Goal: Information Seeking & Learning: Learn about a topic

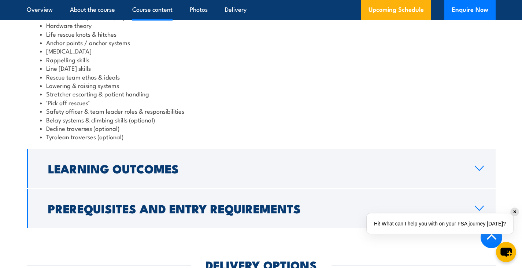
scroll to position [651, 0]
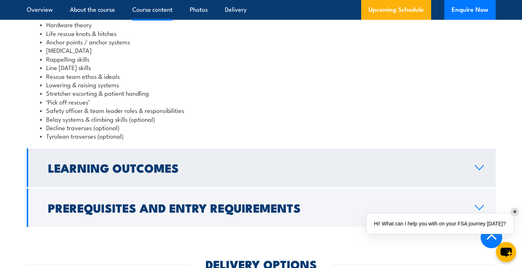
click at [188, 173] on link "Learning Outcomes" at bounding box center [261, 167] width 469 height 38
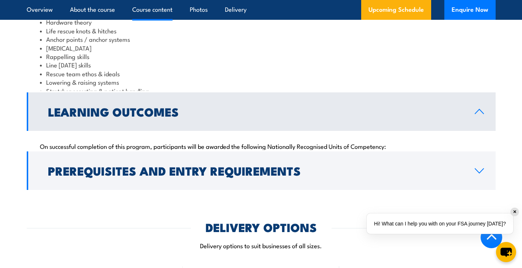
scroll to position [647, 0]
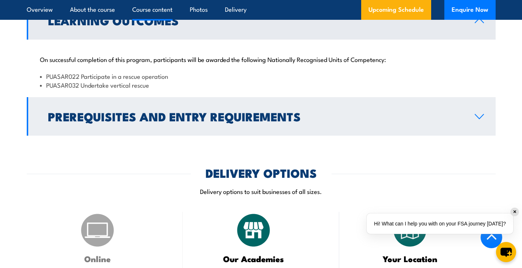
click at [203, 111] on h2 "Prerequisites and Entry Requirements" at bounding box center [255, 116] width 415 height 10
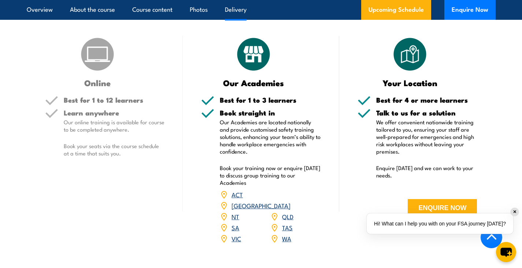
scroll to position [906, 0]
click at [239, 233] on link "VIC" at bounding box center [237, 237] width 10 height 9
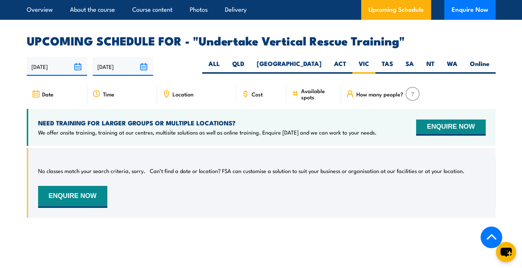
scroll to position [1168, 0]
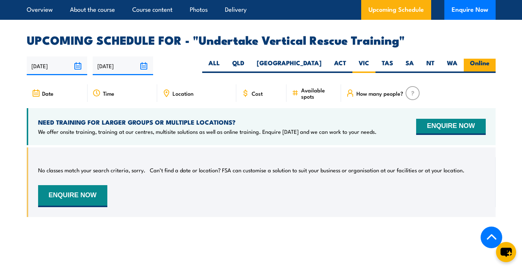
click at [476, 59] on label "Online" at bounding box center [480, 66] width 32 height 14
click at [490, 59] on input "Online" at bounding box center [492, 61] width 5 height 5
radio input "true"
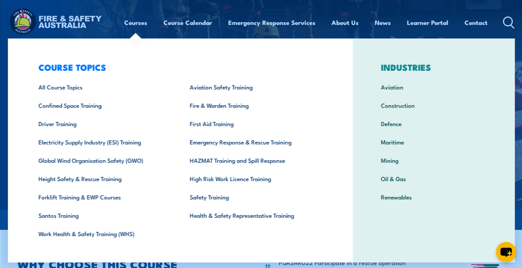
click at [130, 21] on link "Courses" at bounding box center [135, 22] width 23 height 19
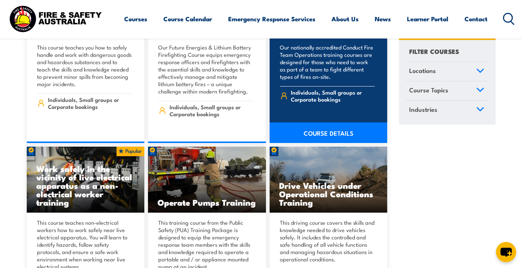
scroll to position [1727, 0]
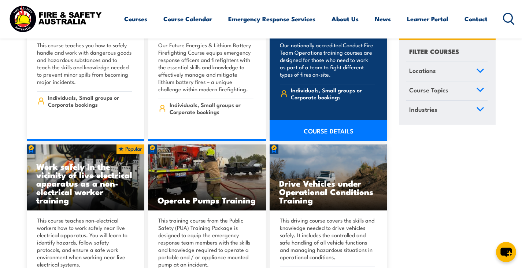
click at [322, 86] on span "Individuals, Small groups or Corporate bookings" at bounding box center [333, 93] width 84 height 14
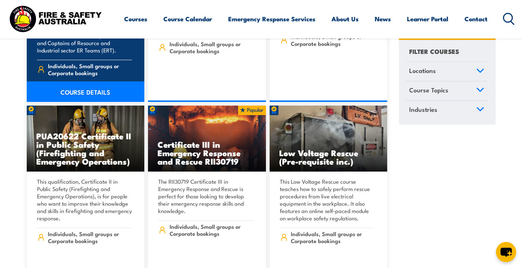
scroll to position [2321, 0]
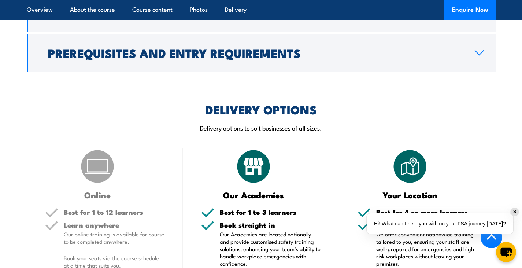
scroll to position [767, 0]
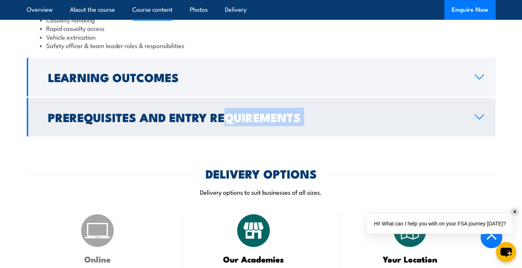
drag, startPoint x: 229, startPoint y: 144, endPoint x: 226, endPoint y: 119, distance: 24.7
click at [226, 119] on div "COURSES > Emergency Response & Rescue Training Undertake Road Crash Rescue (RII…" at bounding box center [261, 88] width 522 height 1710
click at [226, 119] on h2 "Prerequisites and Entry Requirements" at bounding box center [255, 117] width 415 height 10
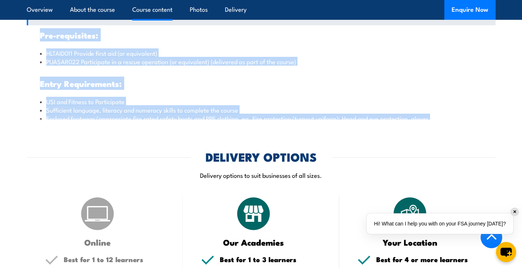
scroll to position [692, 0]
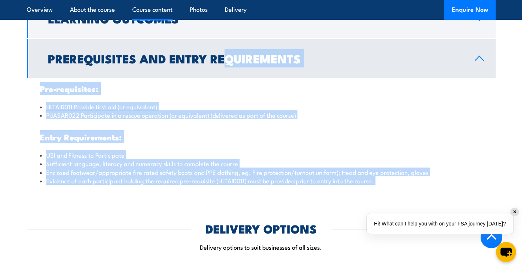
click at [266, 134] on ul "HLTAID011 Provide first aid (or equivalent) PUASAR022 Participate in a rescue o…" at bounding box center [261, 143] width 443 height 82
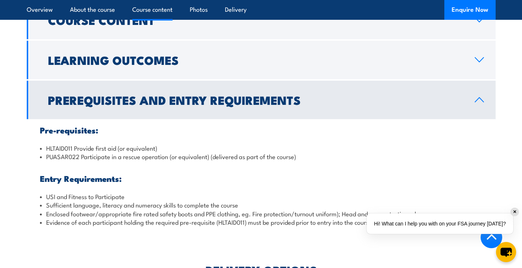
scroll to position [642, 0]
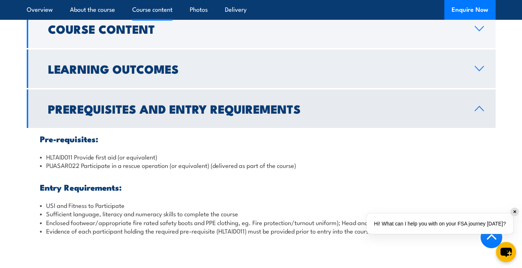
click at [202, 77] on link "Learning Outcomes" at bounding box center [261, 68] width 469 height 38
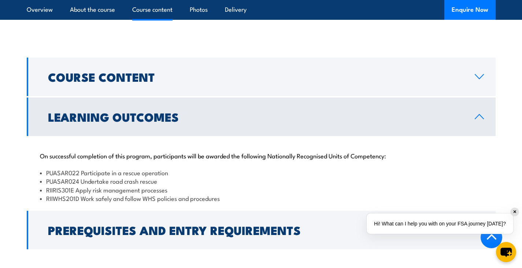
scroll to position [594, 0]
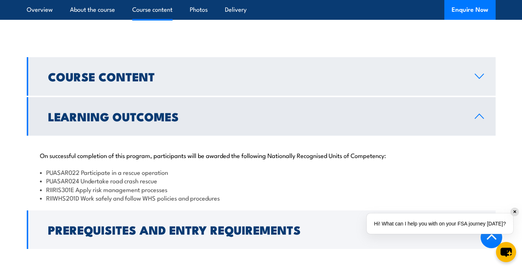
click at [226, 65] on link "Course Content" at bounding box center [261, 76] width 469 height 38
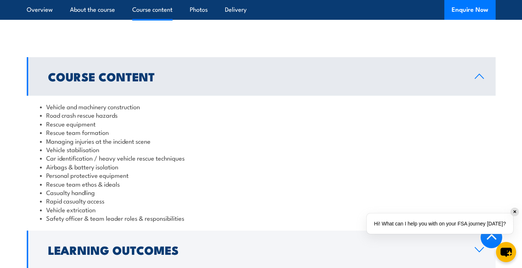
click at [226, 65] on link "Course Content" at bounding box center [261, 76] width 469 height 38
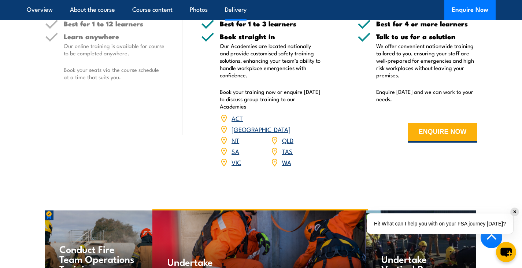
scroll to position [811, 0]
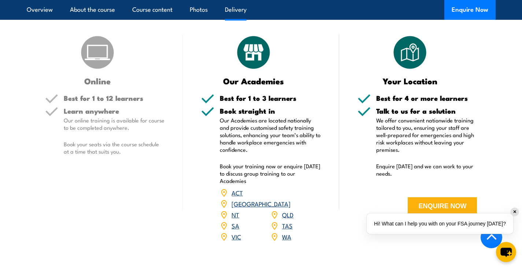
click at [236, 232] on link "VIC" at bounding box center [237, 236] width 10 height 9
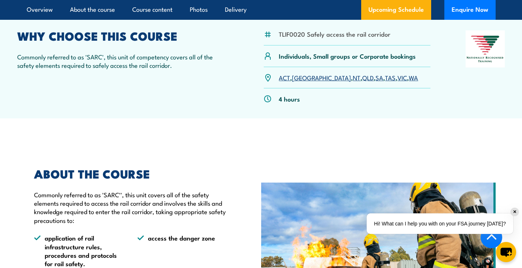
scroll to position [236, 0]
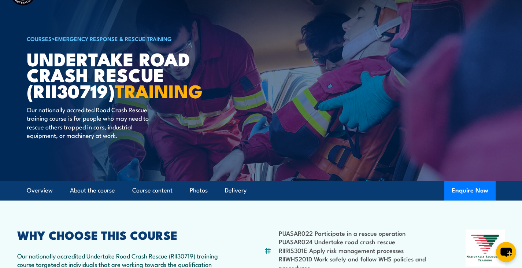
scroll to position [27, 0]
